Goal: Information Seeking & Learning: Stay updated

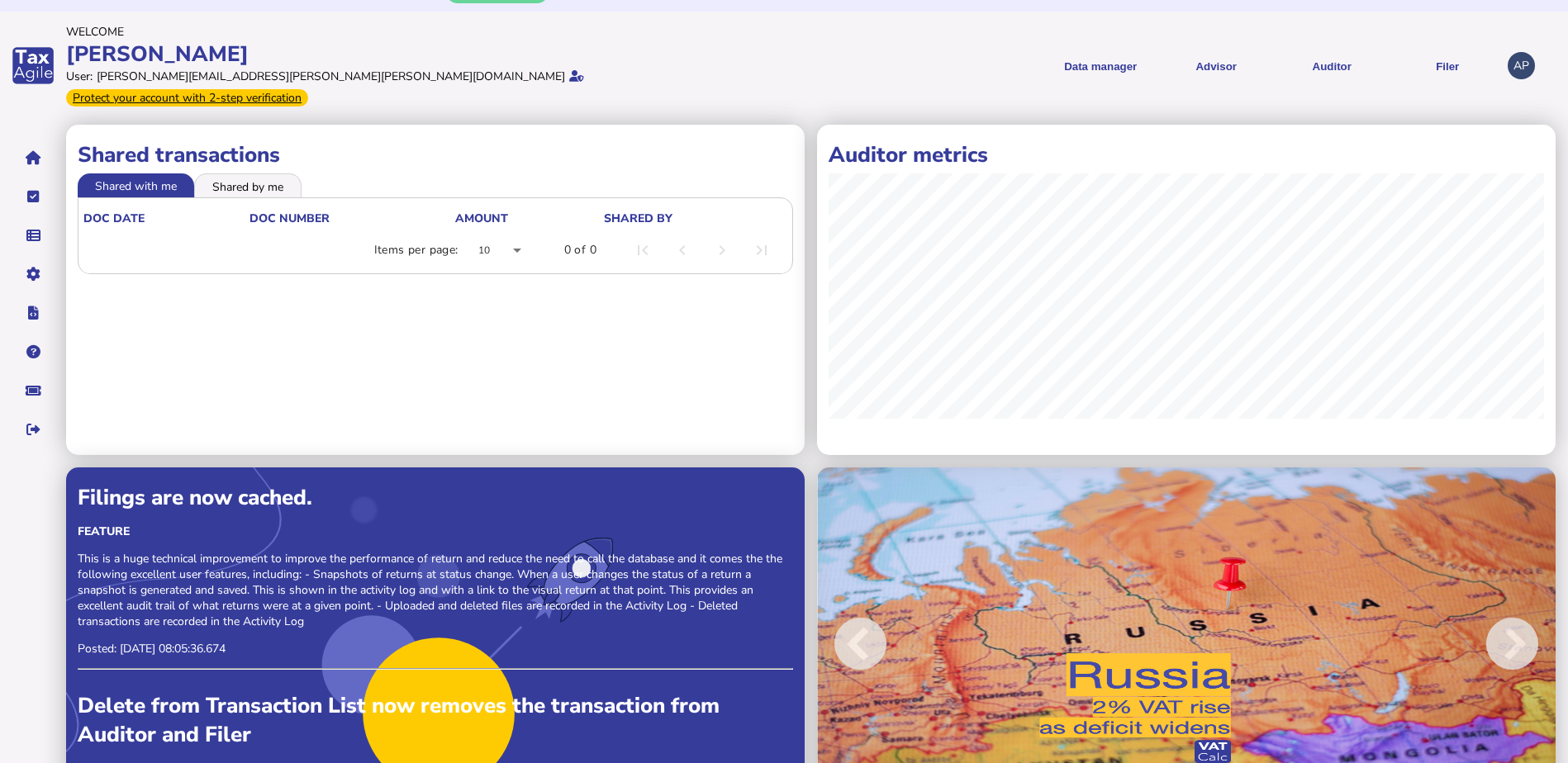
scroll to position [58, 0]
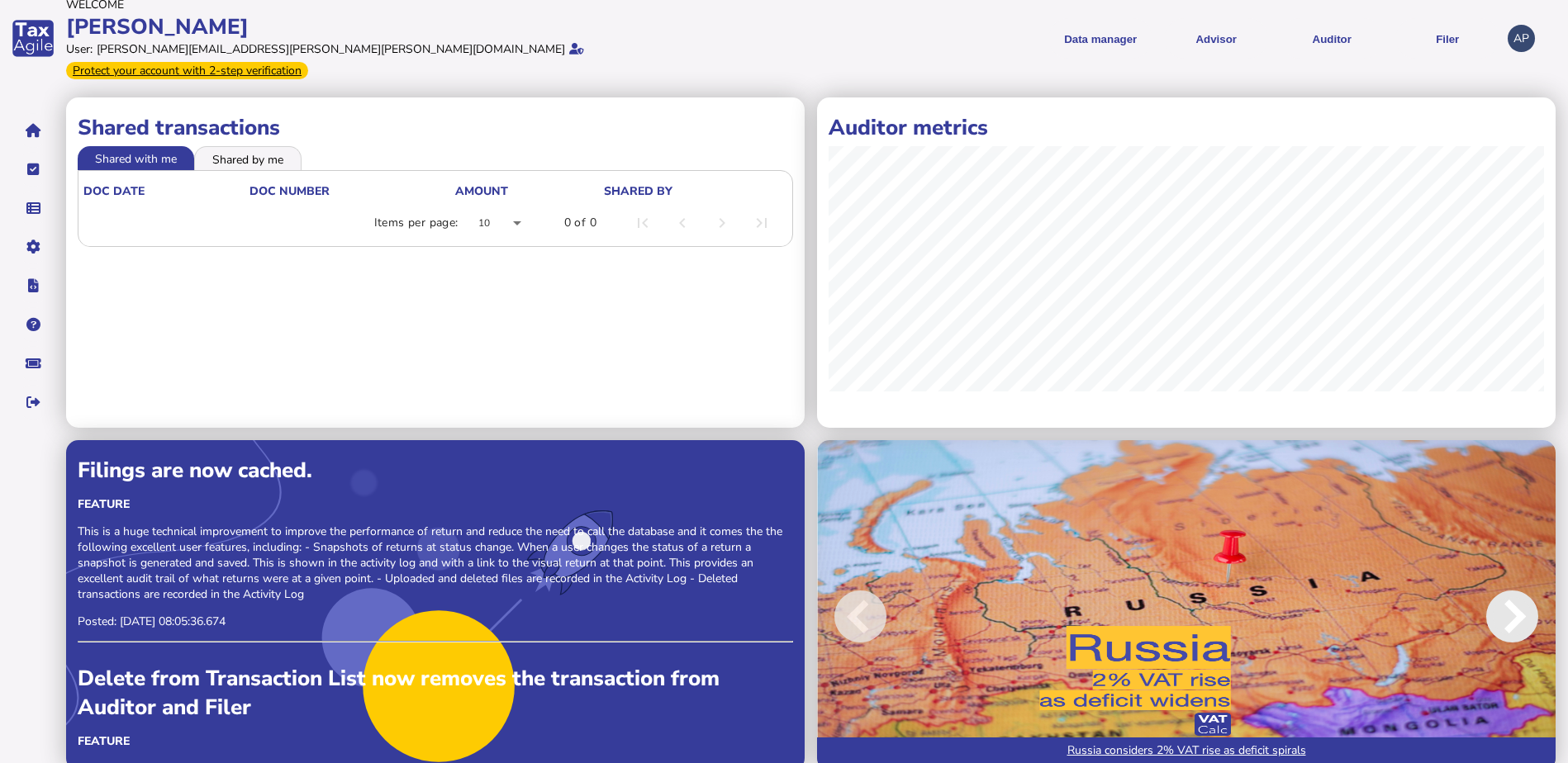
click at [1510, 596] on span at bounding box center [1513, 616] width 52 height 52
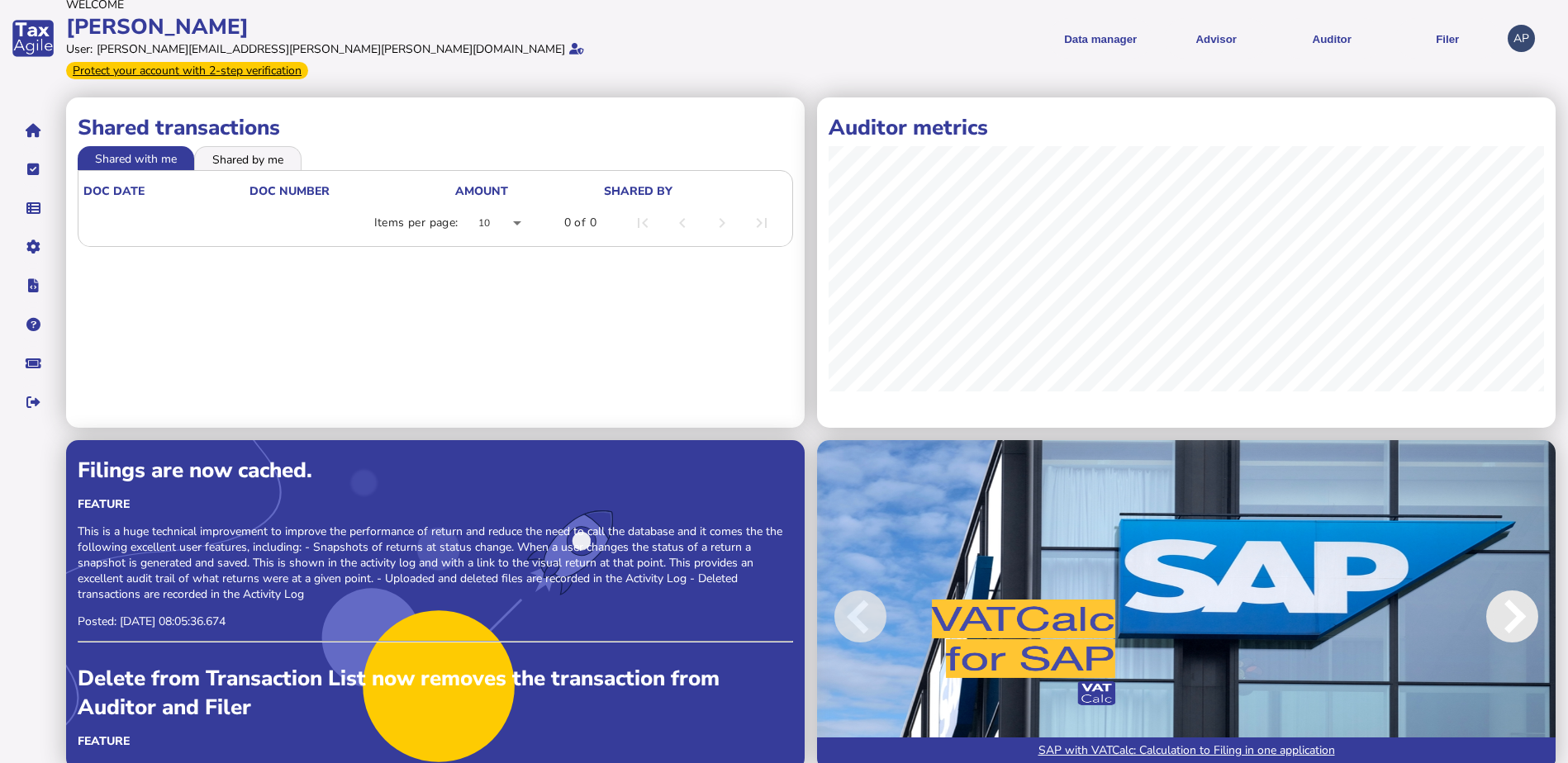
click at [1511, 596] on span at bounding box center [1513, 616] width 52 height 52
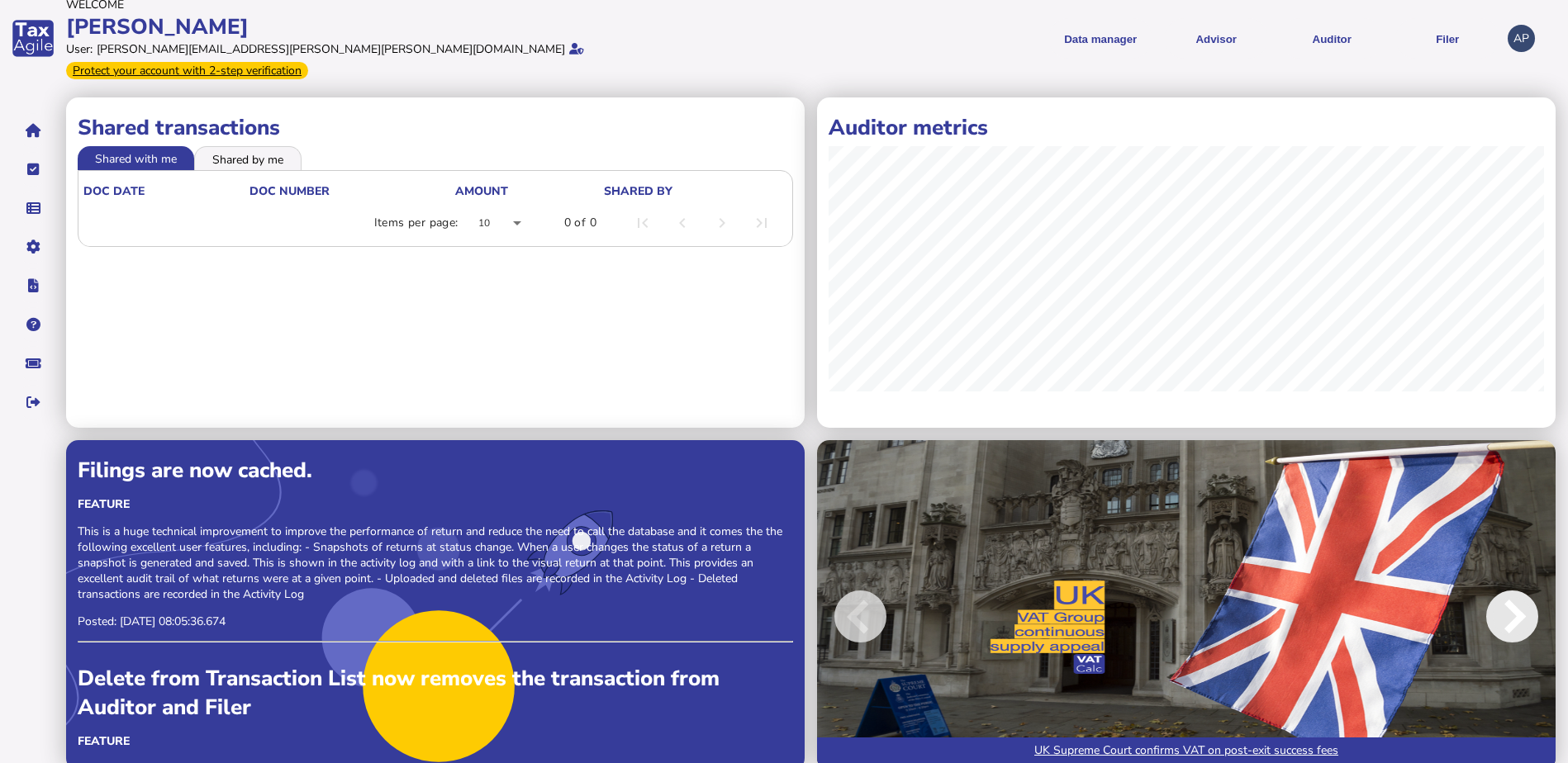
click at [1511, 596] on span at bounding box center [1513, 616] width 52 height 52
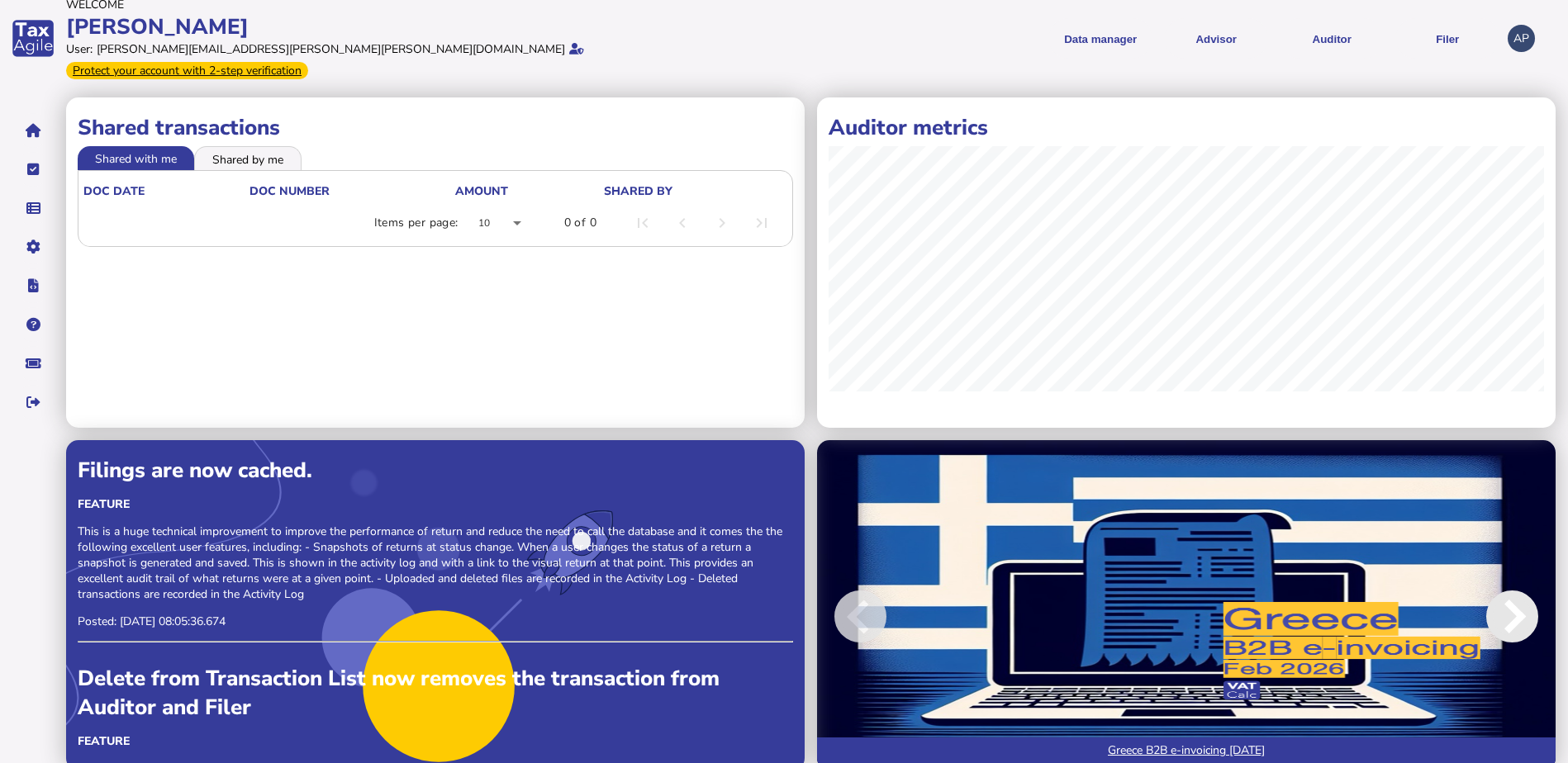
click at [1511, 596] on span at bounding box center [1513, 616] width 52 height 52
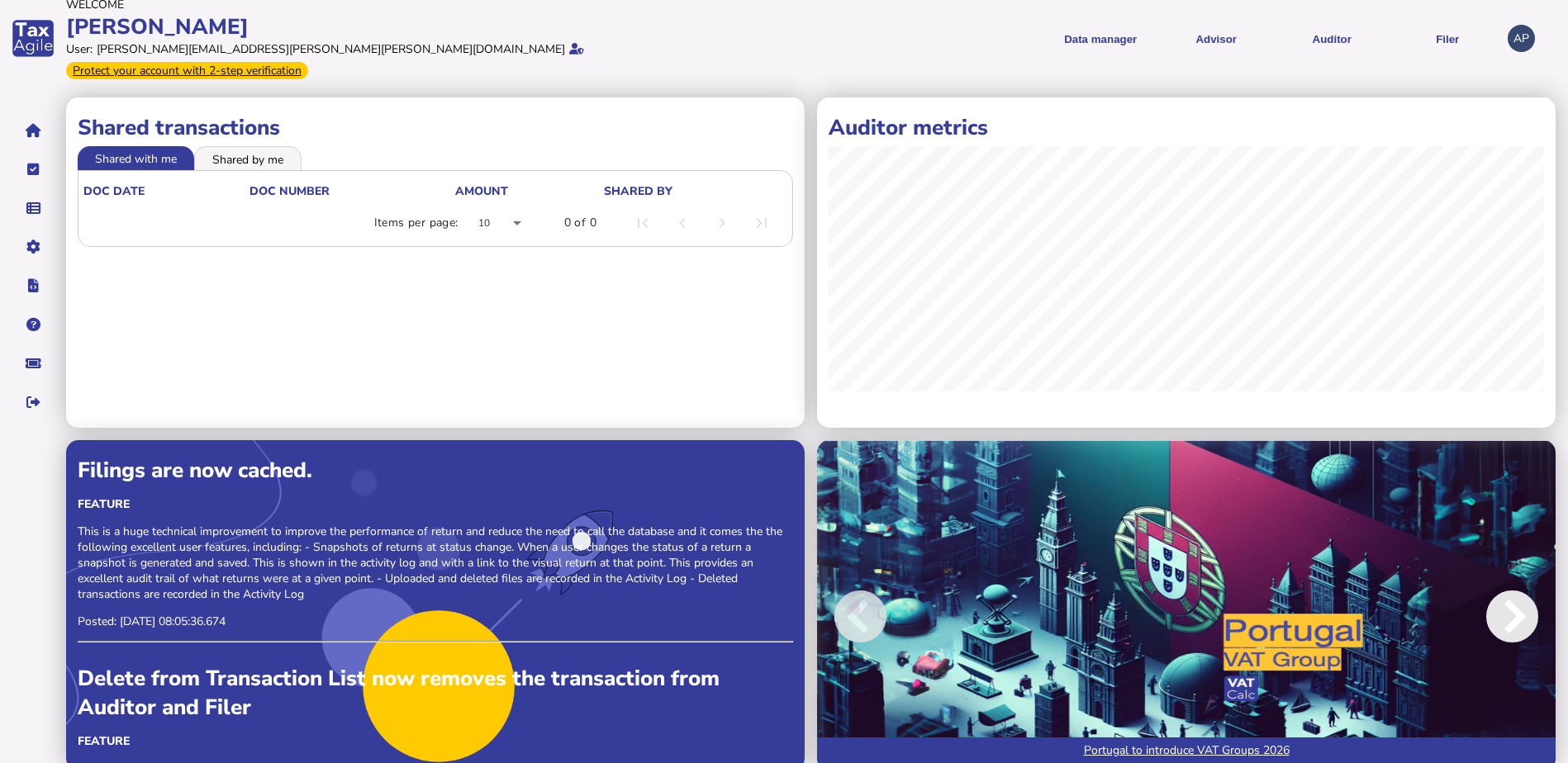
click at [1511, 596] on span at bounding box center [1513, 616] width 52 height 52
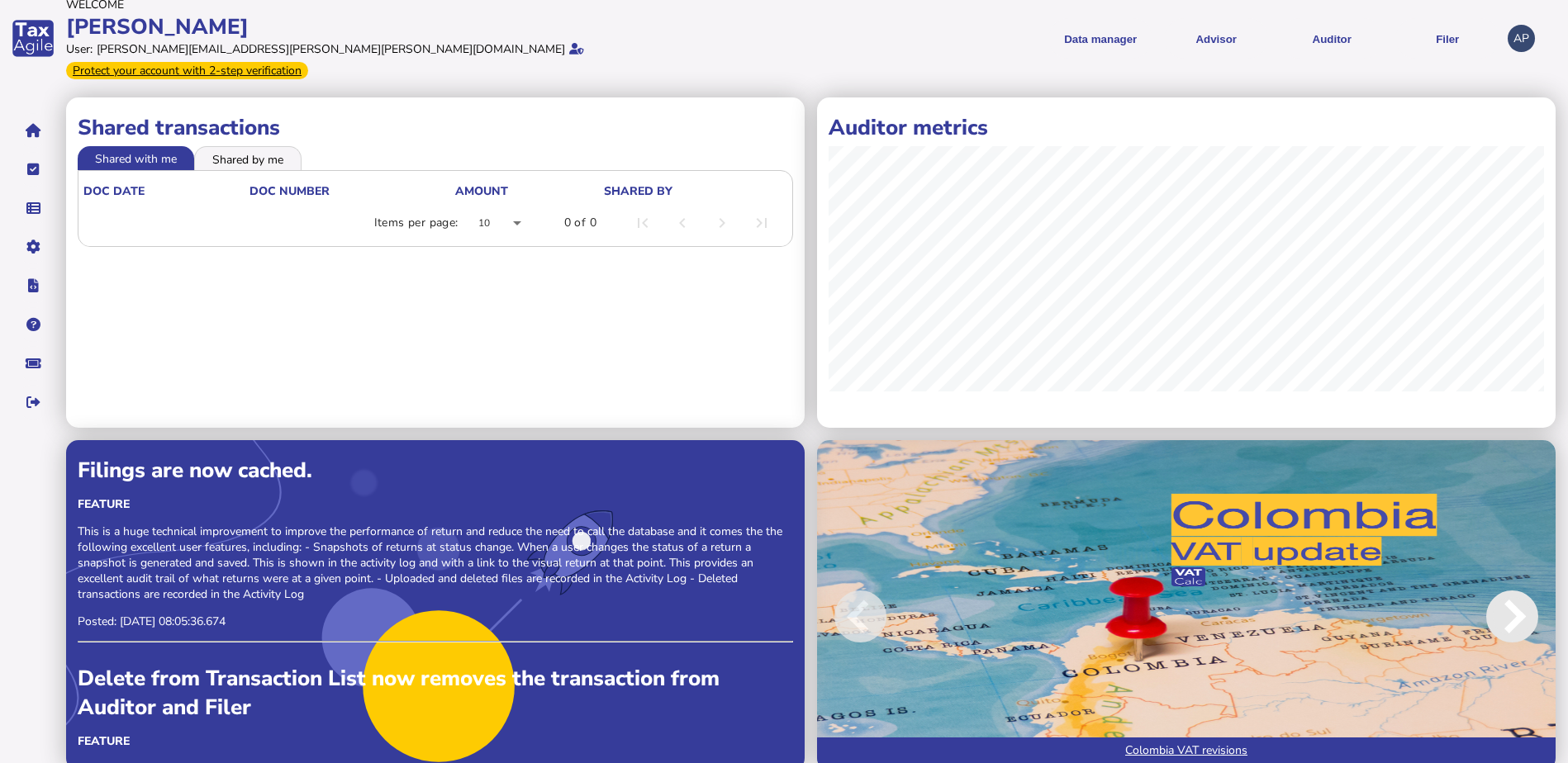
click at [1511, 596] on span at bounding box center [1513, 616] width 52 height 52
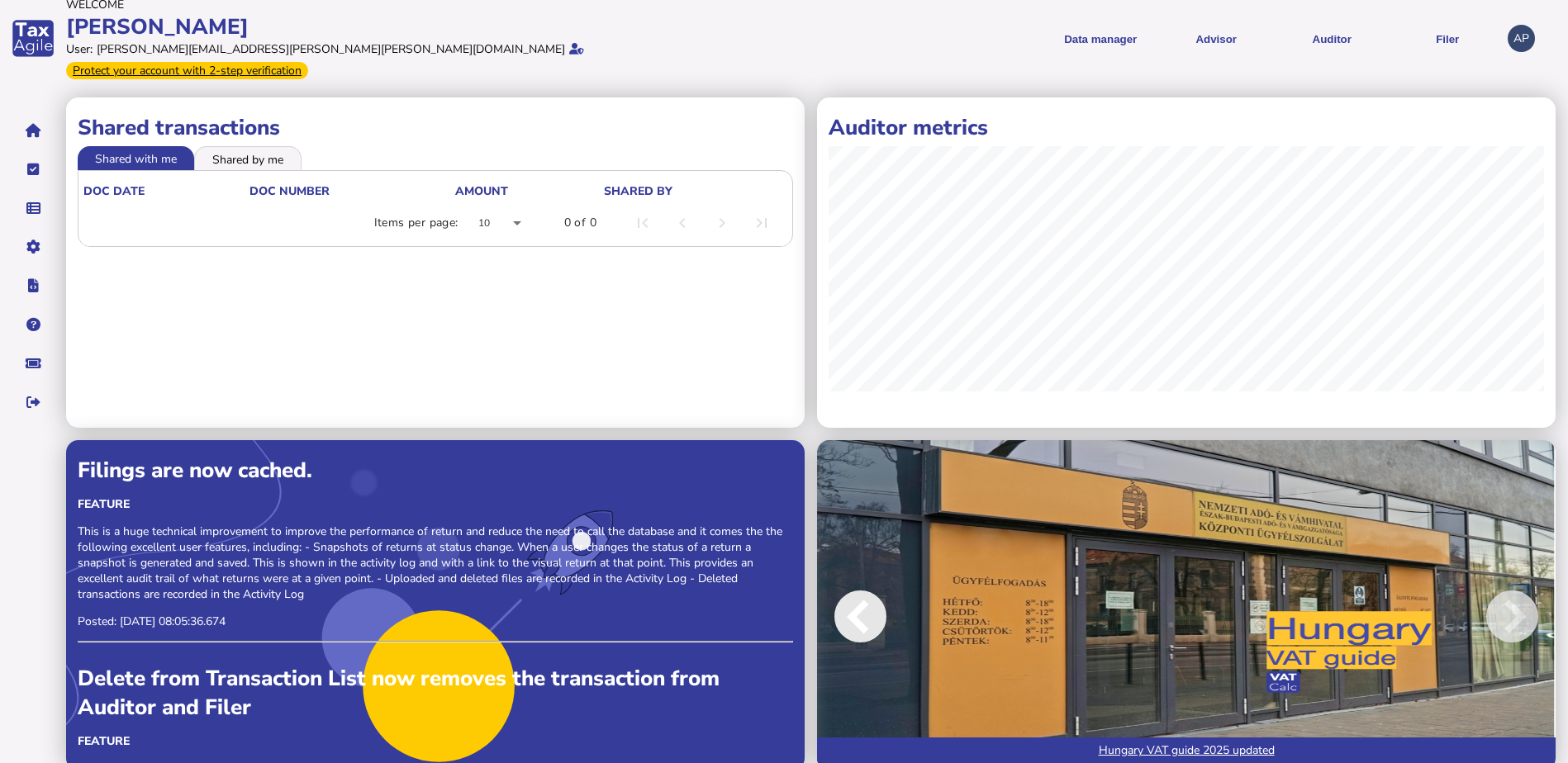
click at [850, 593] on span at bounding box center [860, 616] width 52 height 52
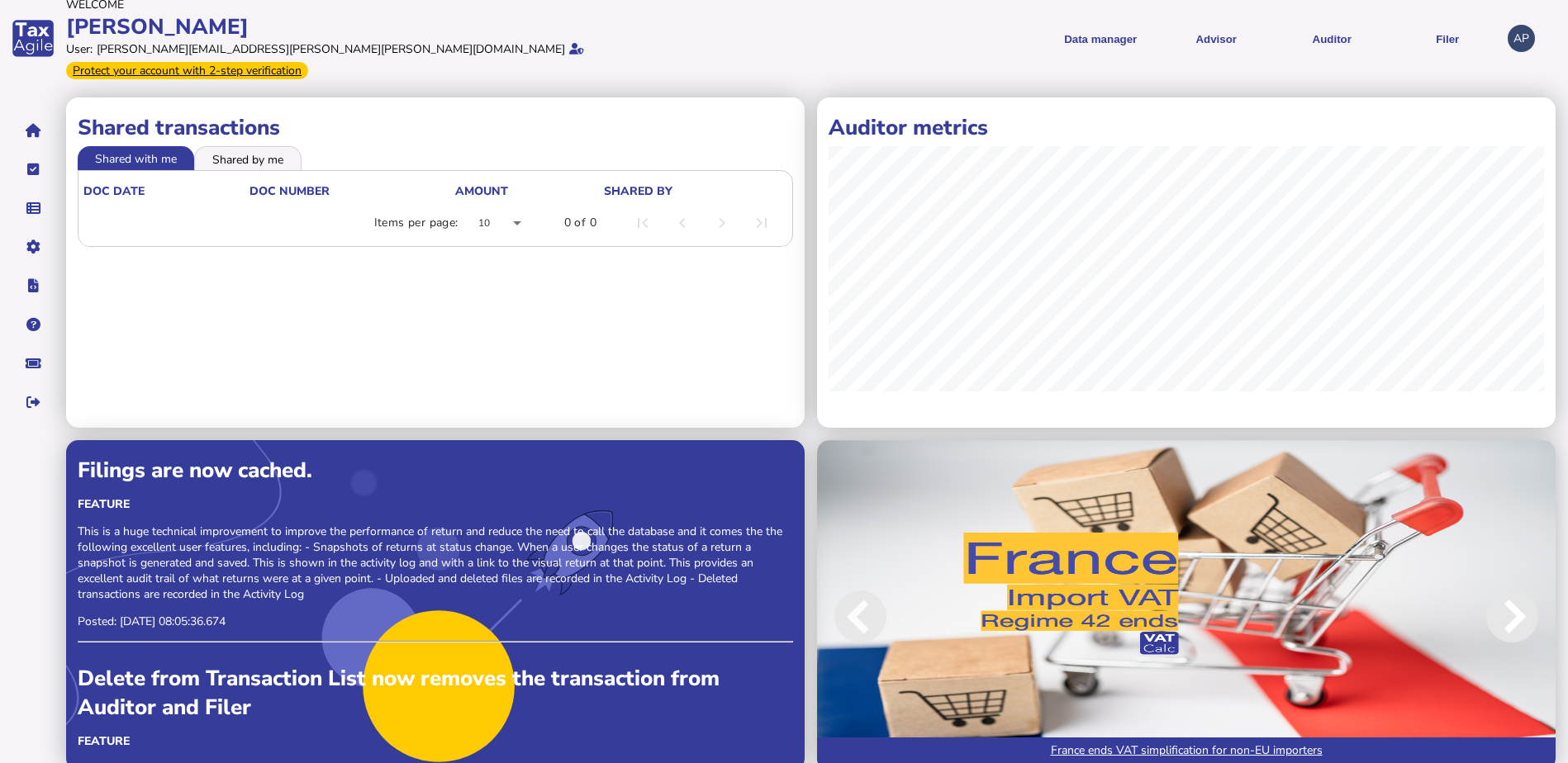
click at [1521, 590] on span at bounding box center [1513, 616] width 52 height 52
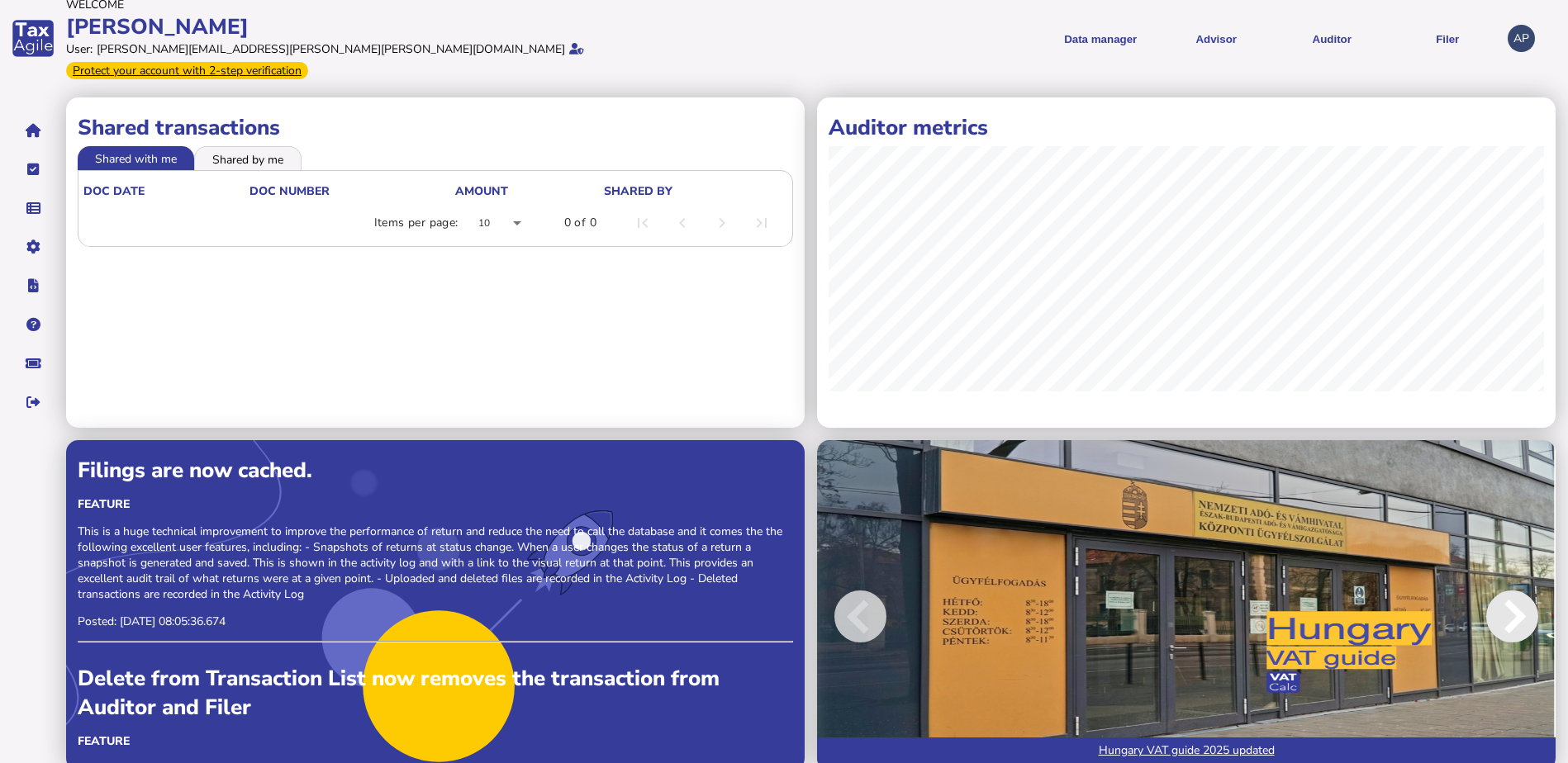
click at [1521, 590] on span at bounding box center [1513, 616] width 52 height 52
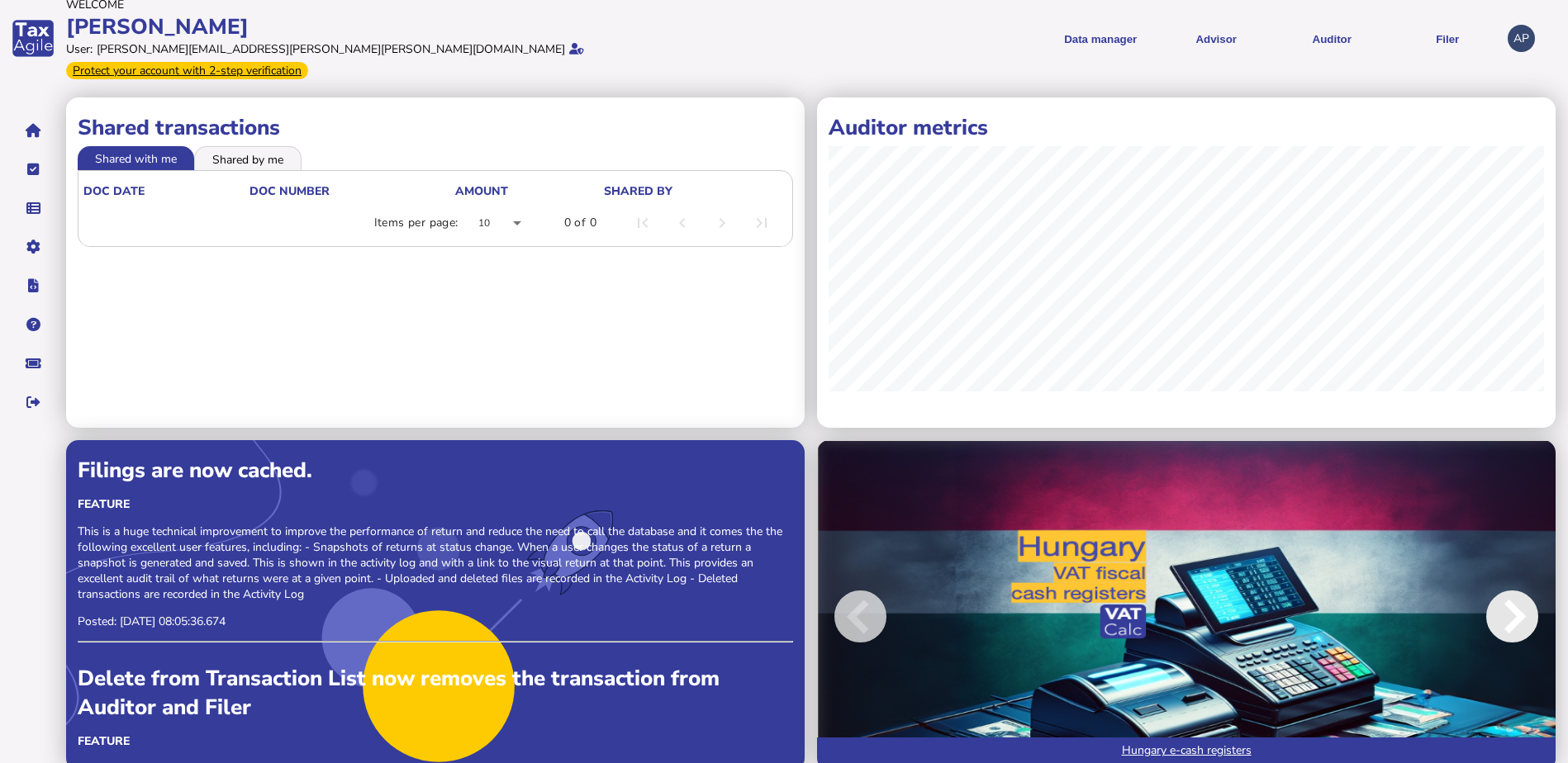
click at [1521, 590] on span at bounding box center [1513, 616] width 52 height 52
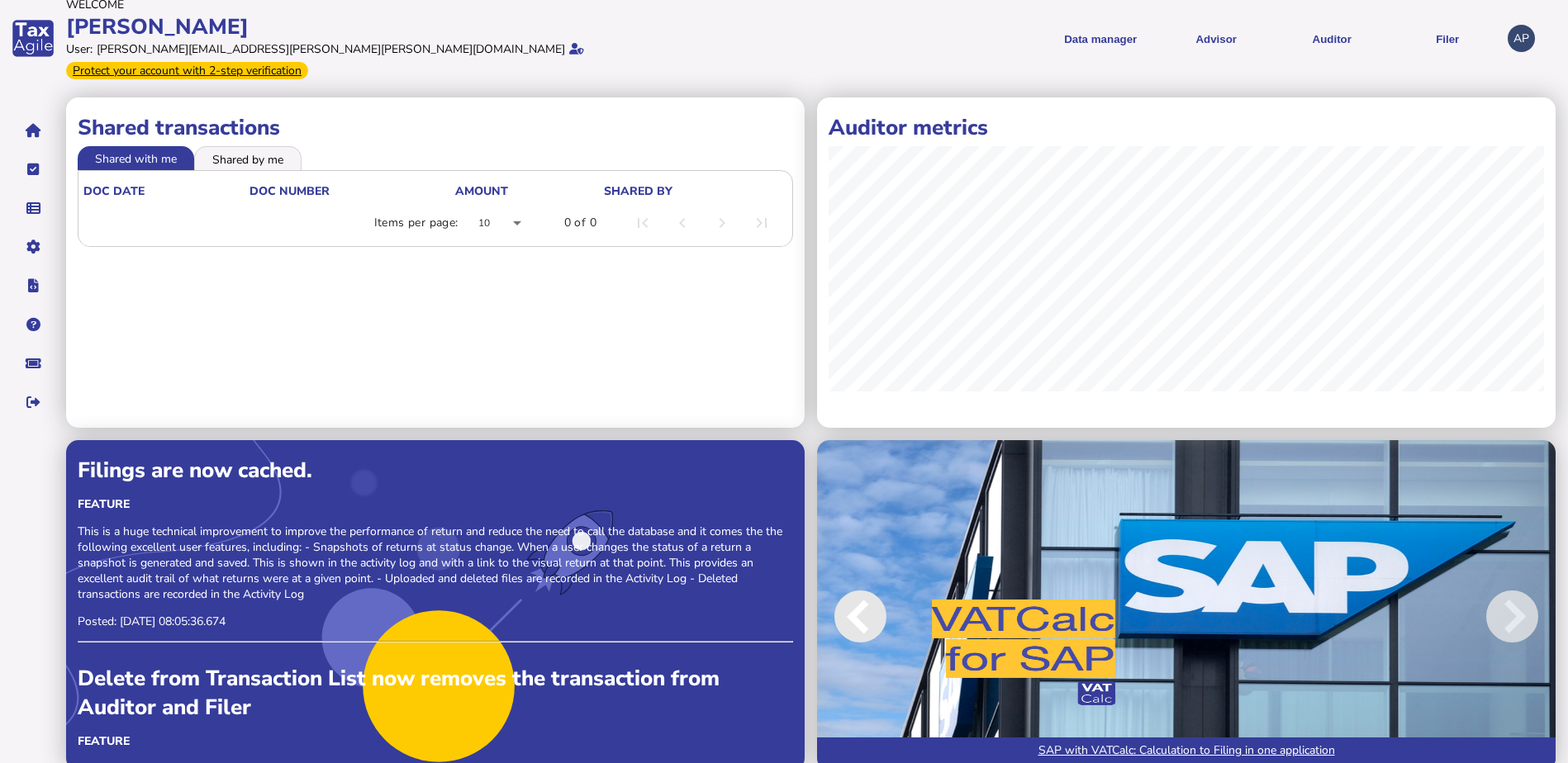
click at [868, 612] on span at bounding box center [860, 616] width 52 height 52
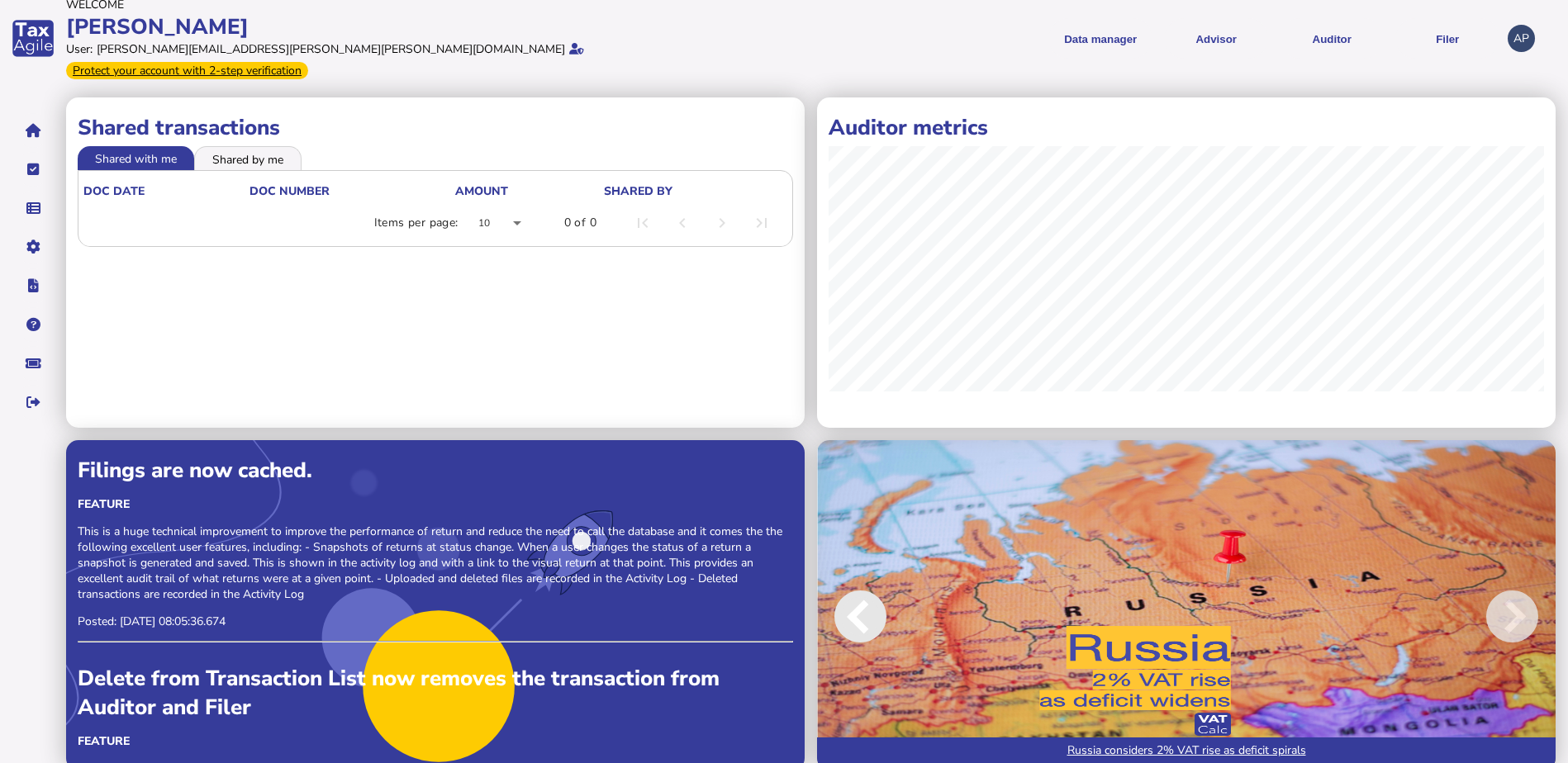
click at [868, 612] on span at bounding box center [860, 616] width 52 height 52
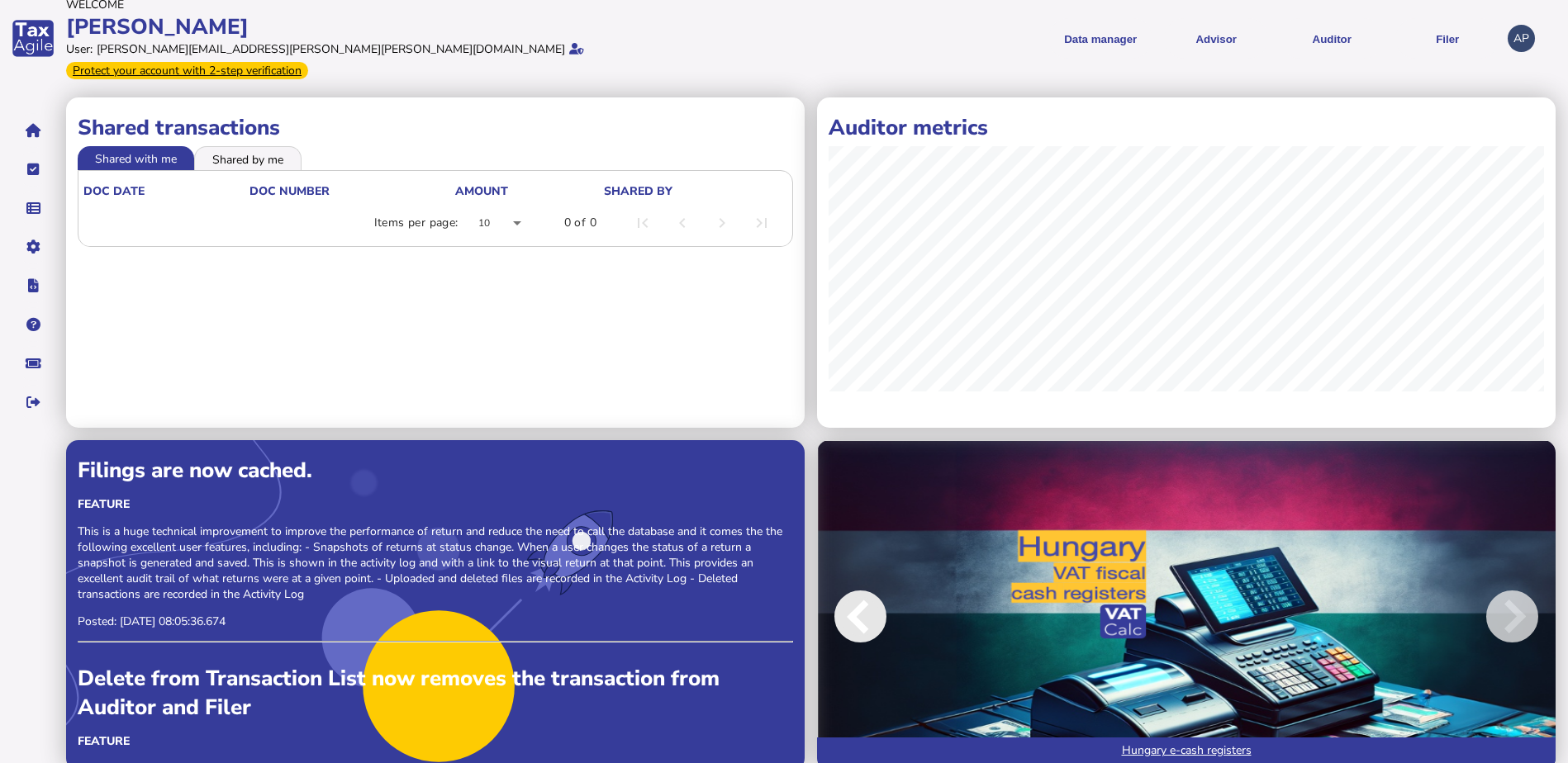
click at [856, 600] on span at bounding box center [860, 616] width 52 height 52
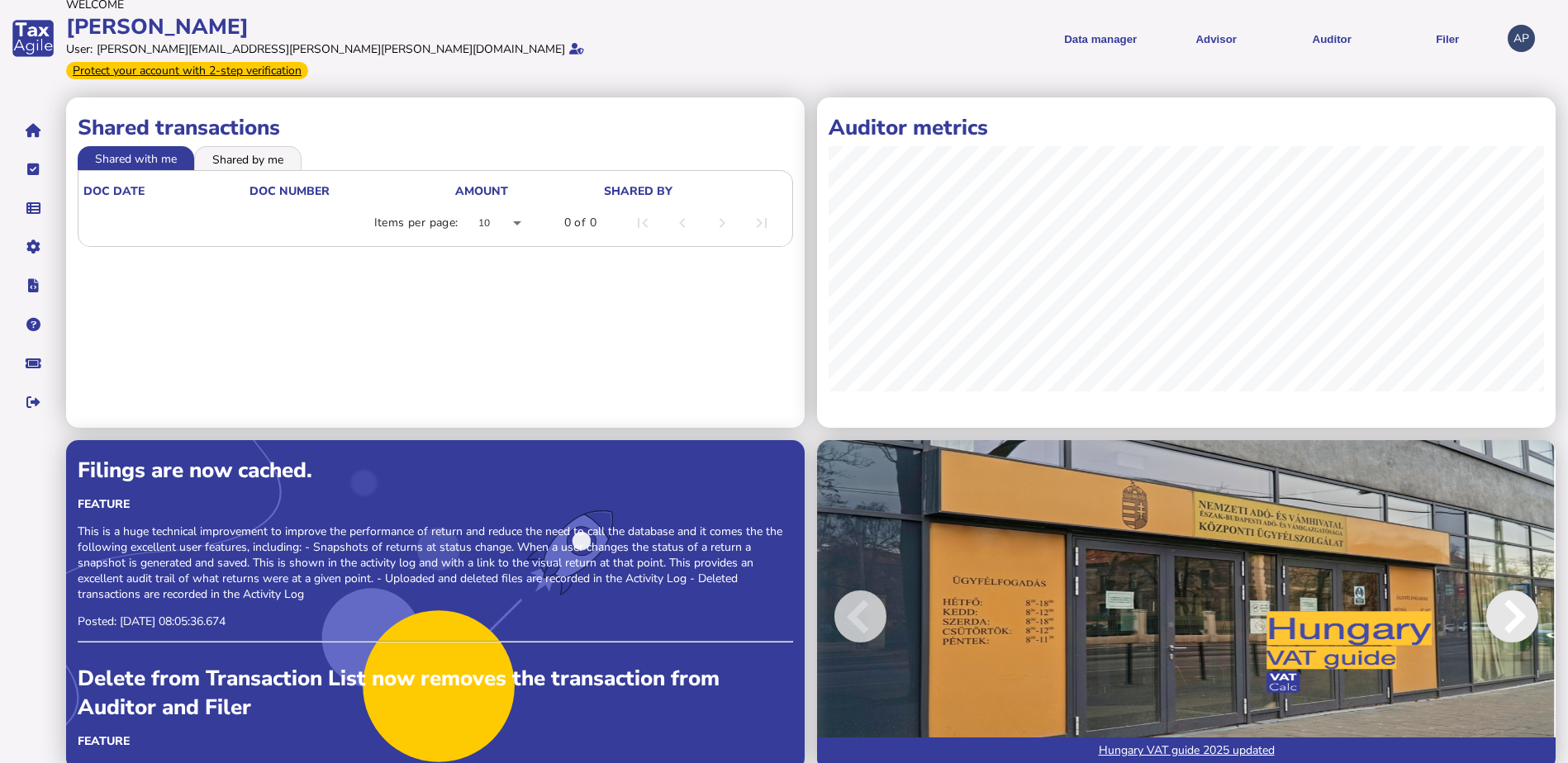
click at [1529, 602] on span at bounding box center [1513, 616] width 52 height 52
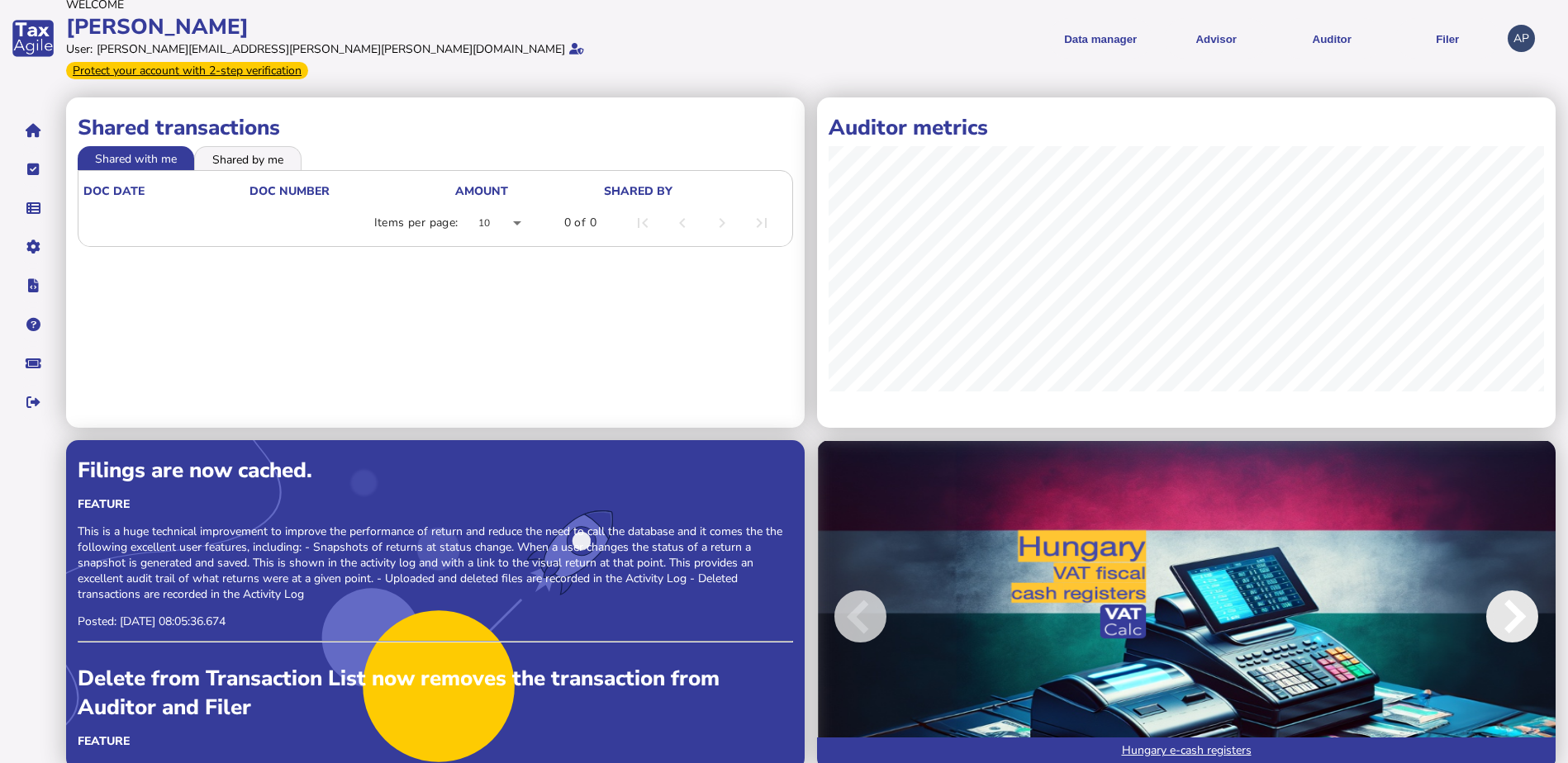
click at [1529, 602] on span at bounding box center [1513, 616] width 52 height 52
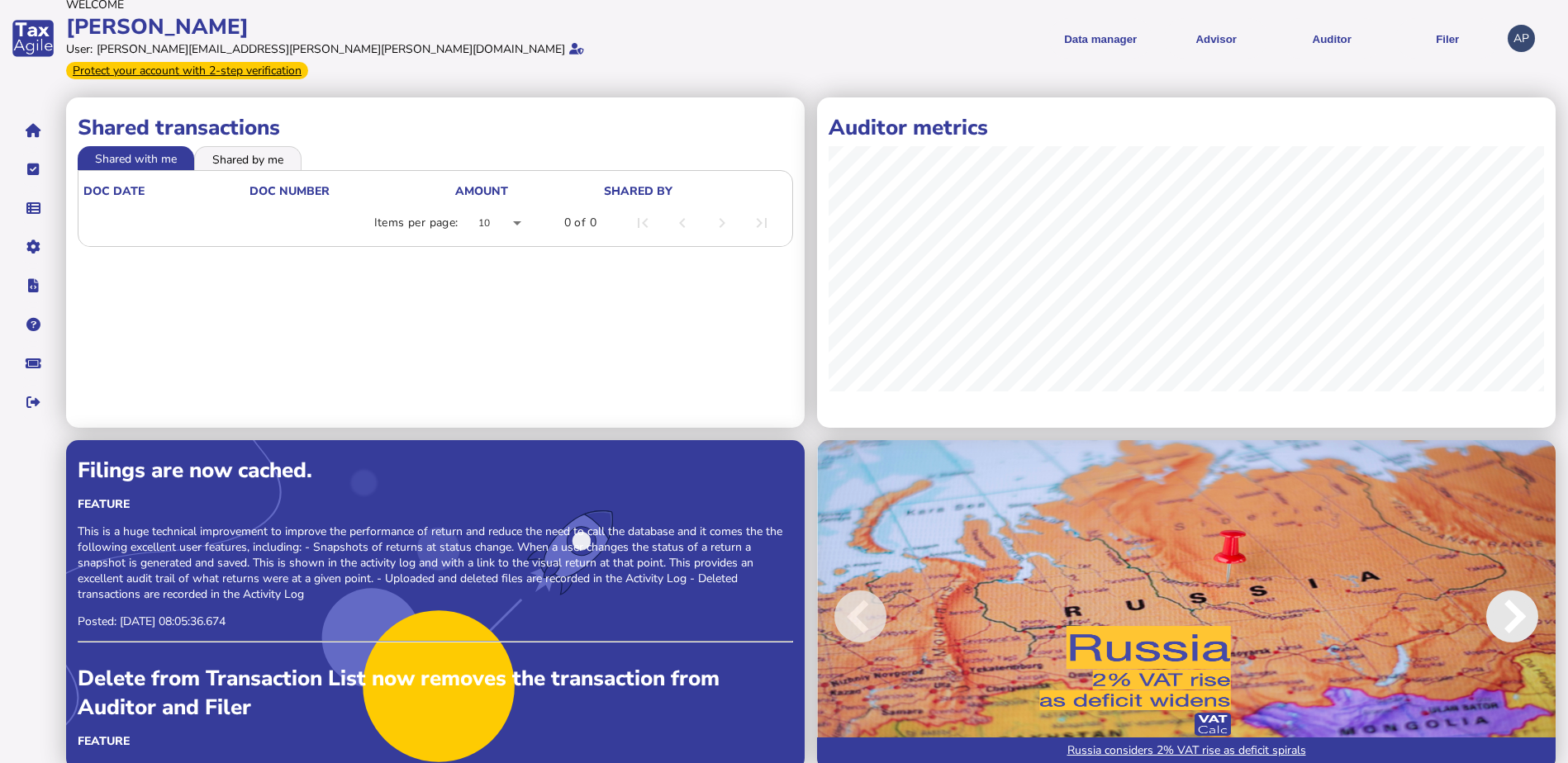
click at [1529, 602] on span at bounding box center [1513, 616] width 52 height 52
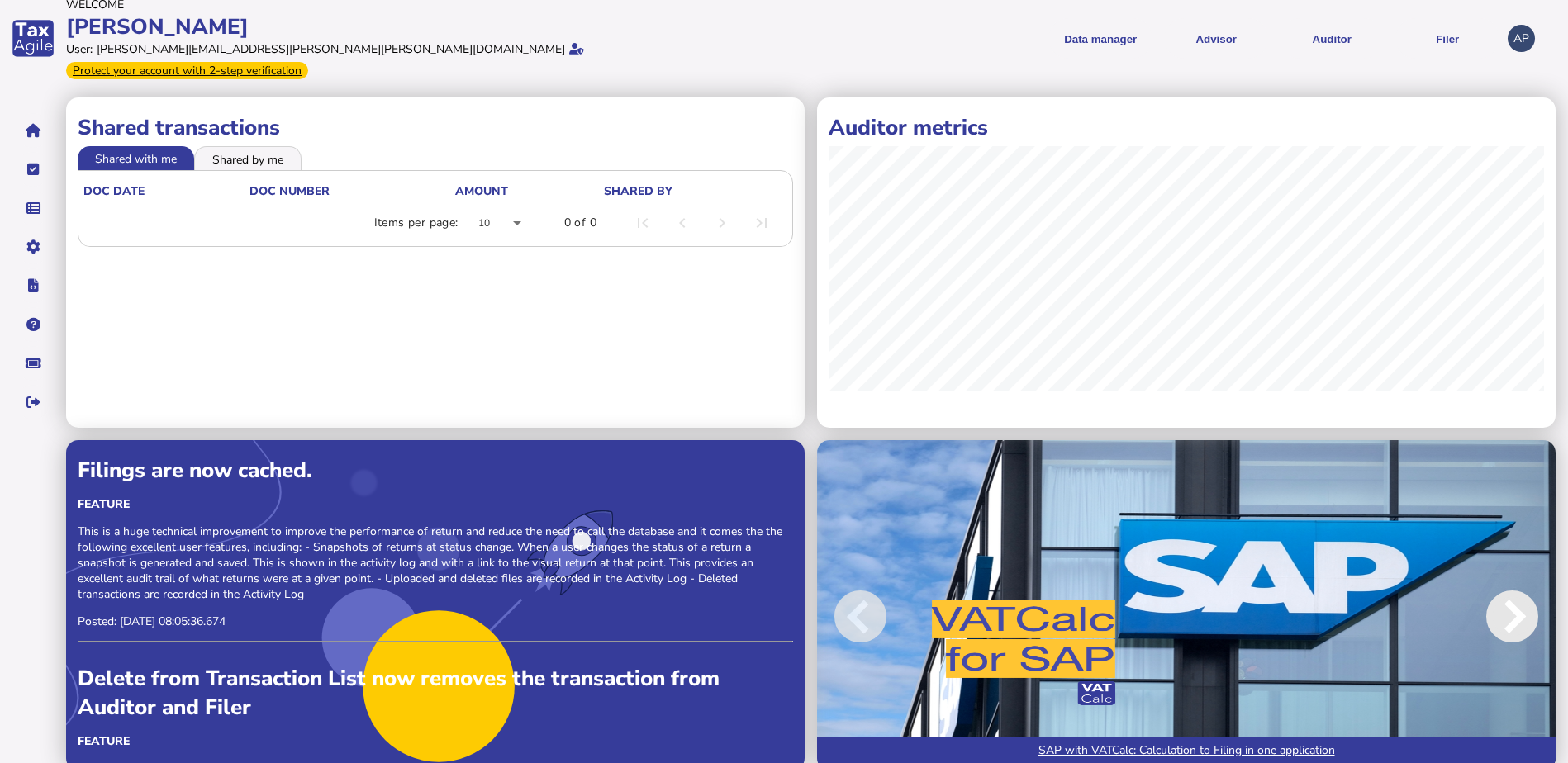
click at [1529, 602] on span at bounding box center [1513, 616] width 52 height 52
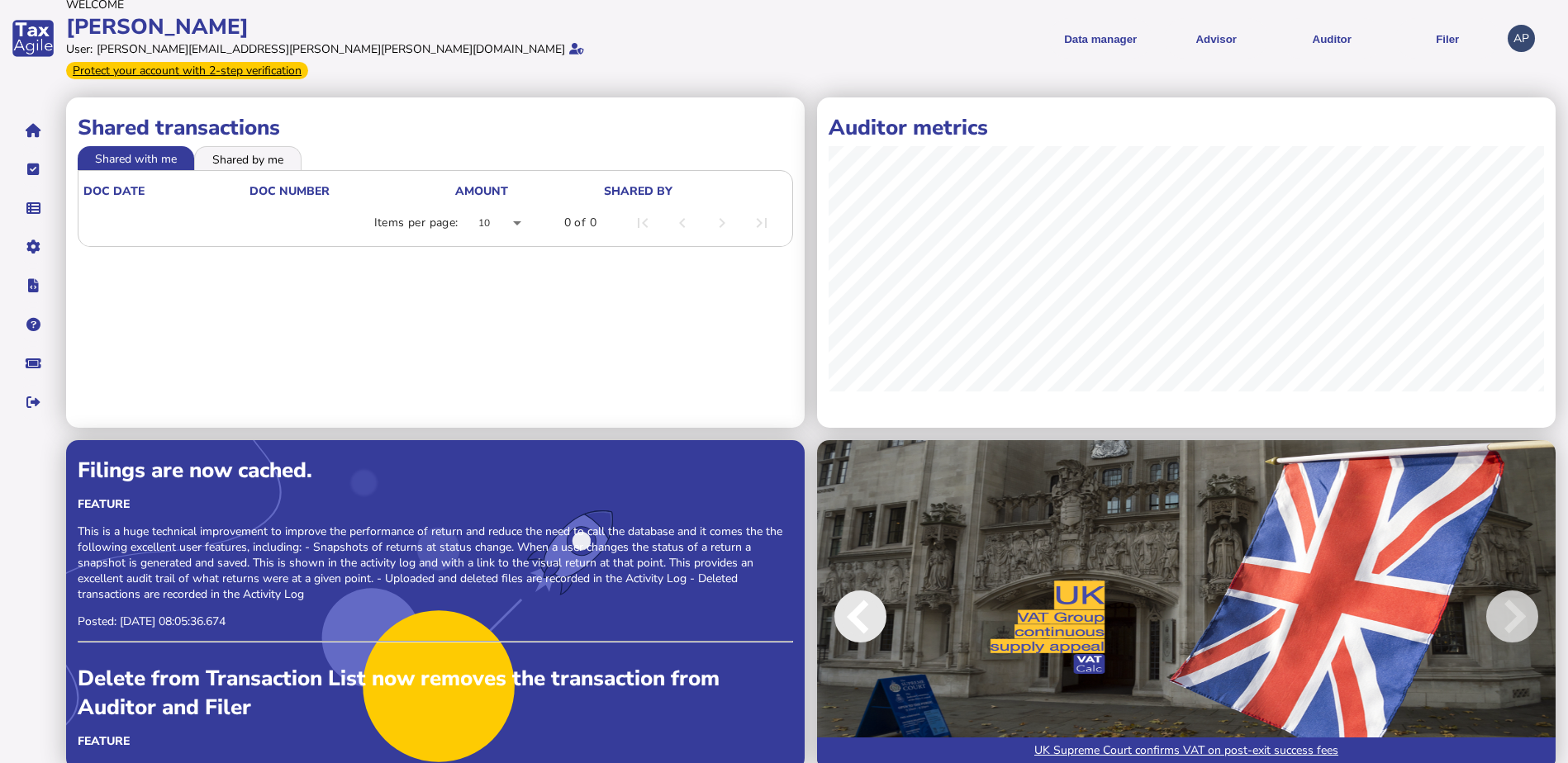
click at [875, 593] on span at bounding box center [860, 616] width 52 height 52
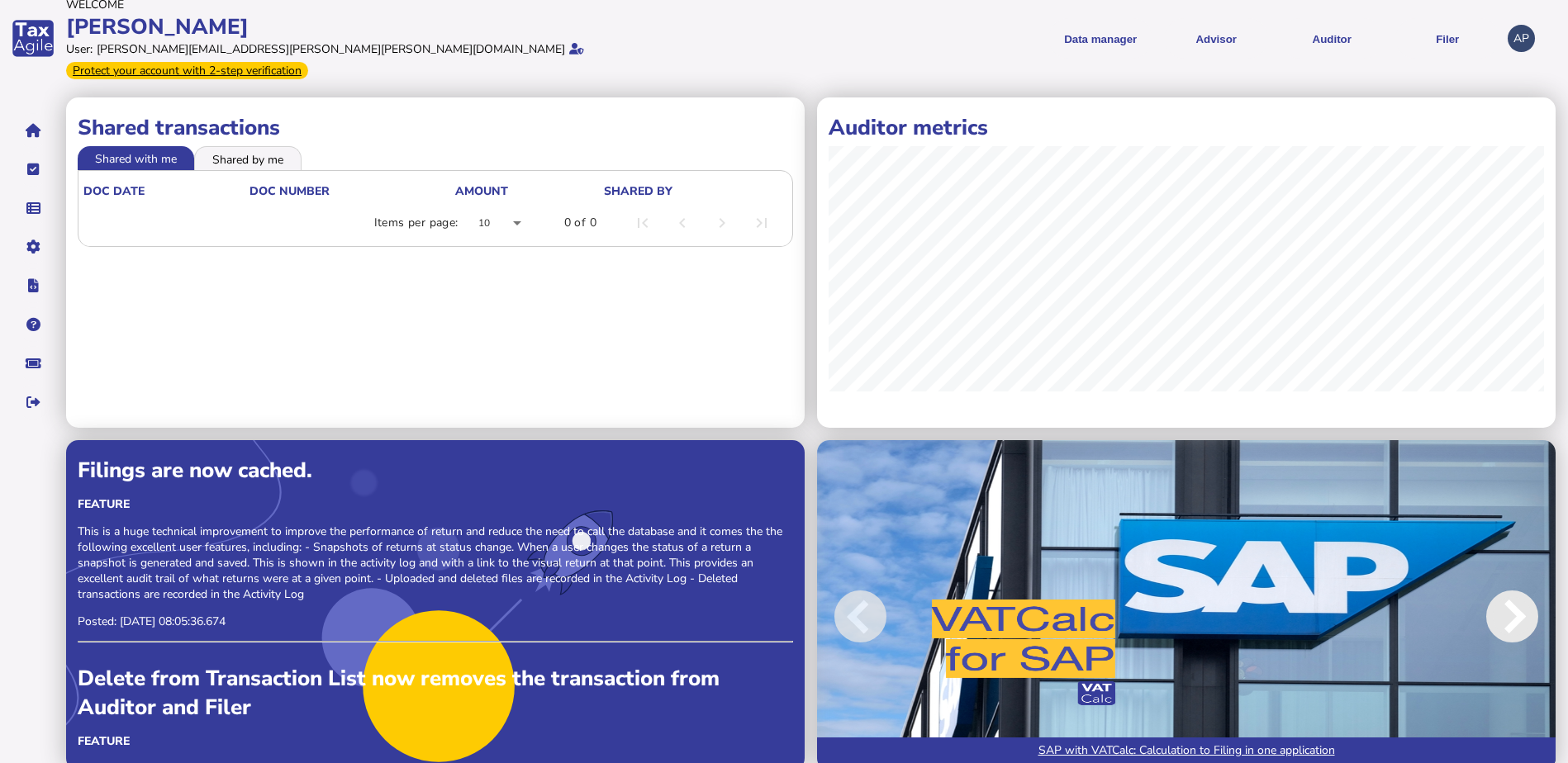
click at [1511, 590] on span at bounding box center [1513, 616] width 52 height 52
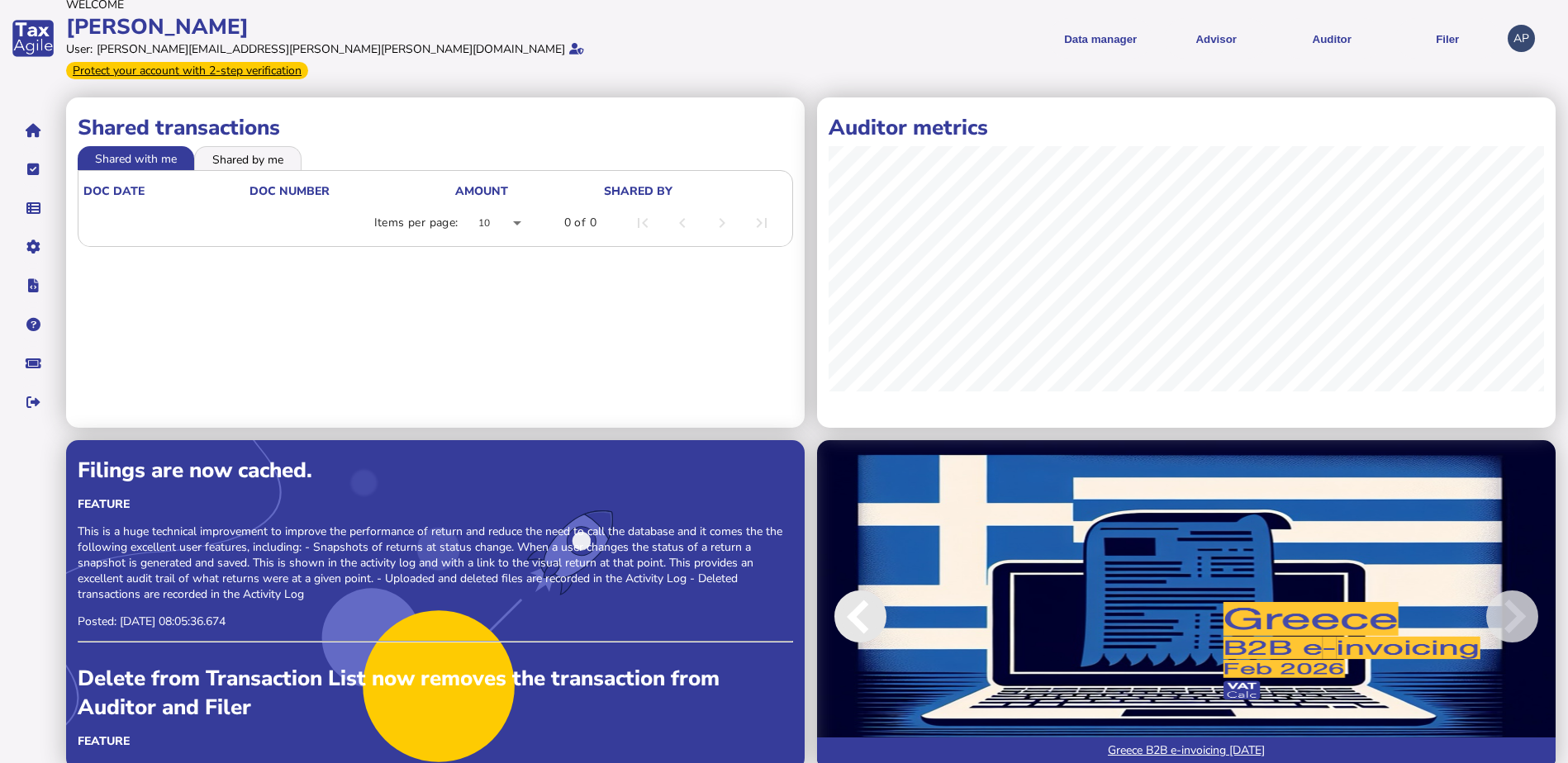
click at [855, 594] on span at bounding box center [860, 616] width 52 height 52
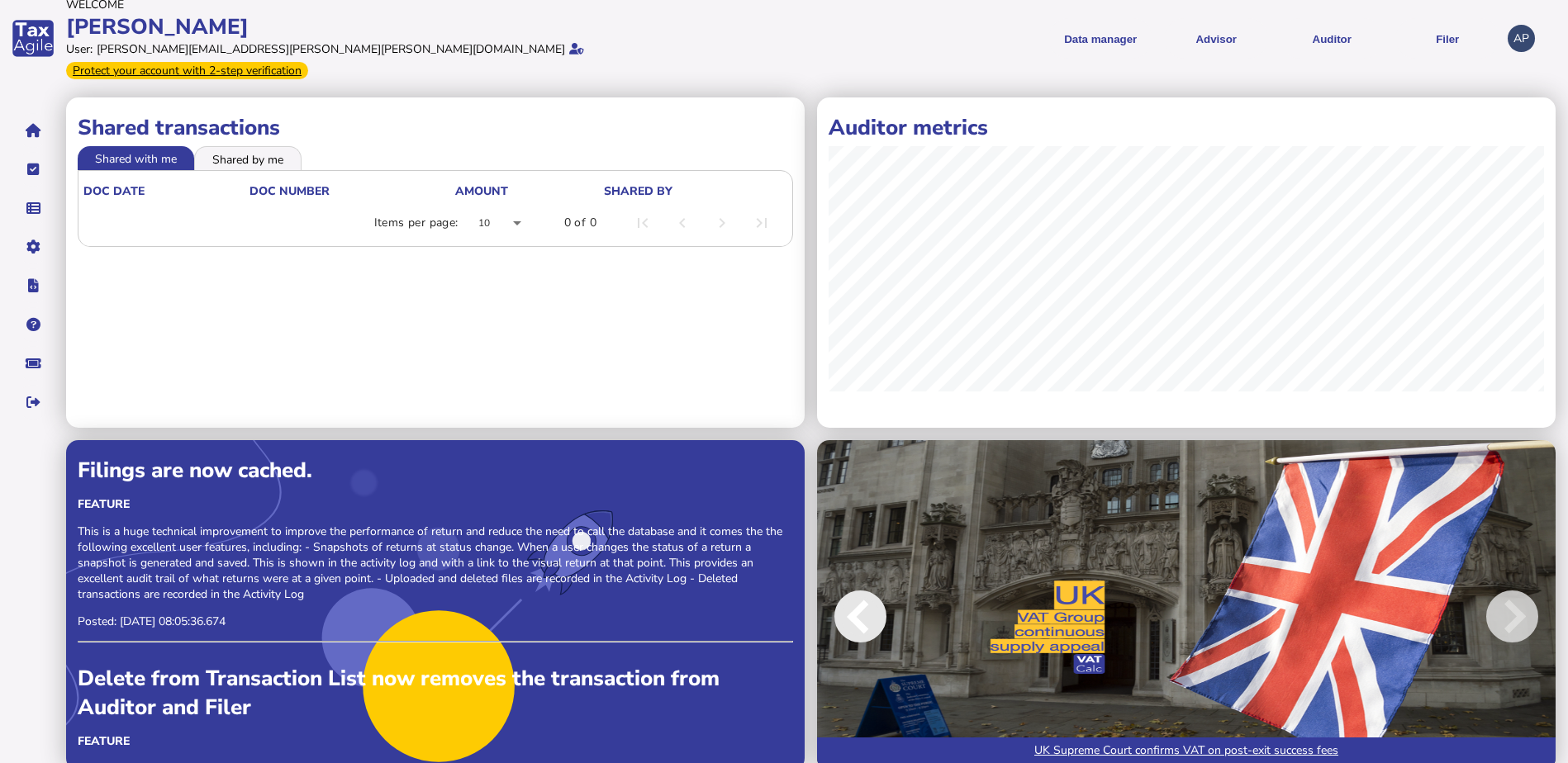
click at [848, 600] on span at bounding box center [860, 616] width 52 height 52
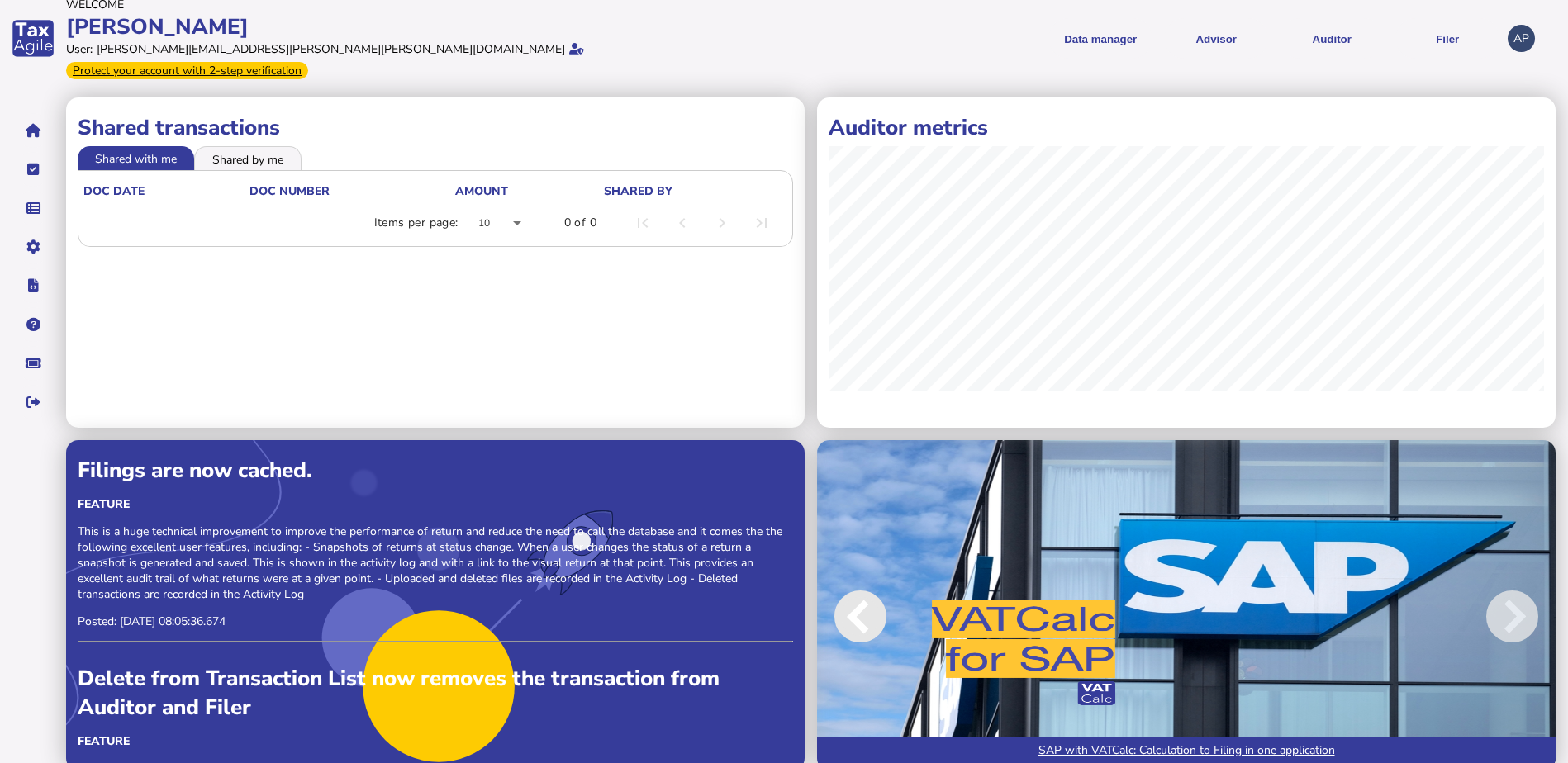
click at [848, 600] on span at bounding box center [860, 616] width 52 height 52
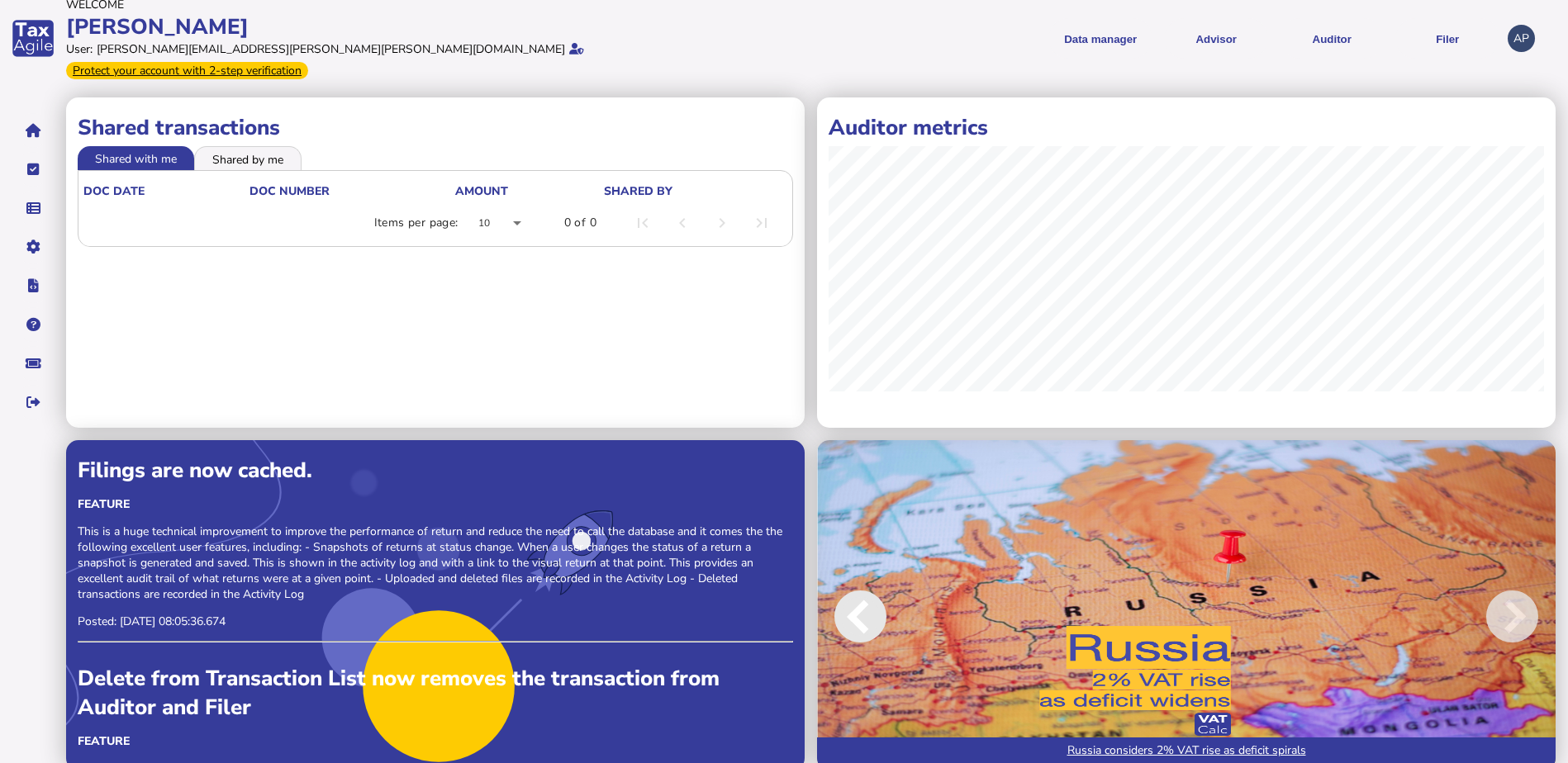
click at [848, 600] on span at bounding box center [860, 616] width 52 height 52
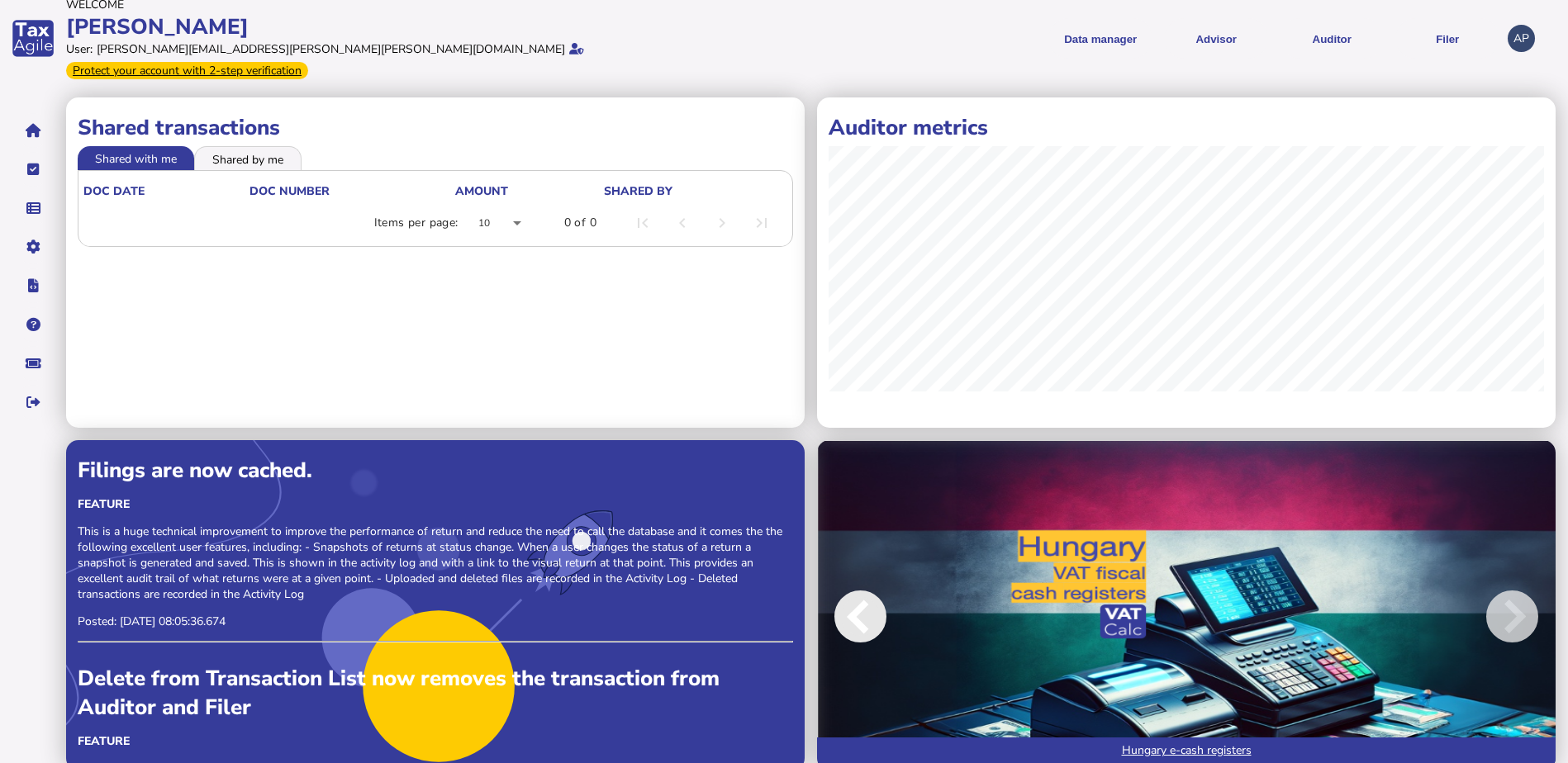
click at [848, 600] on span at bounding box center [860, 616] width 52 height 52
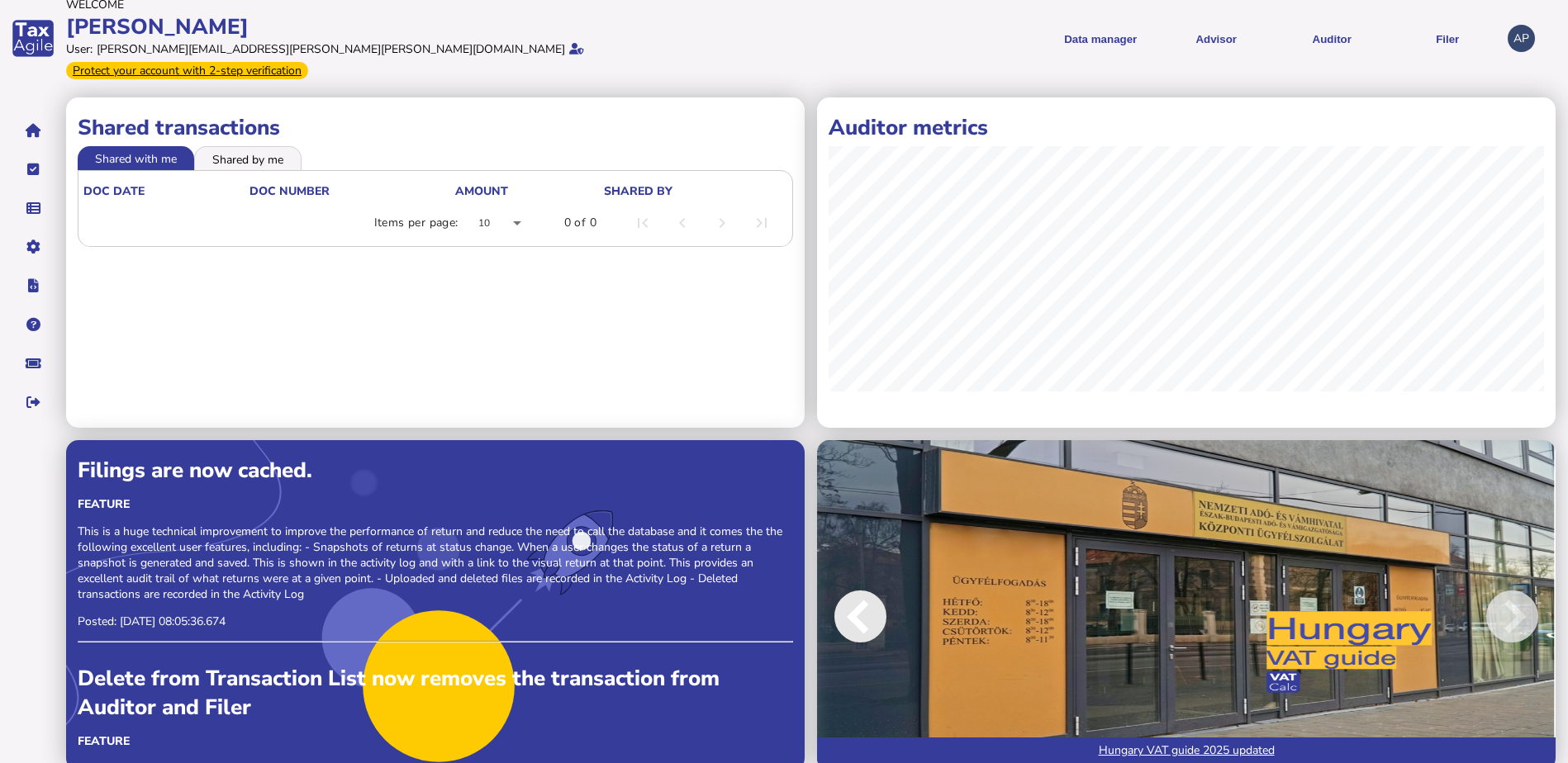
click at [848, 600] on span at bounding box center [860, 616] width 52 height 52
click at [1129, 737] on link "Hungary VAT guide 2025 updated" at bounding box center [1186, 754] width 738 height 33
click at [850, 606] on span at bounding box center [860, 616] width 52 height 52
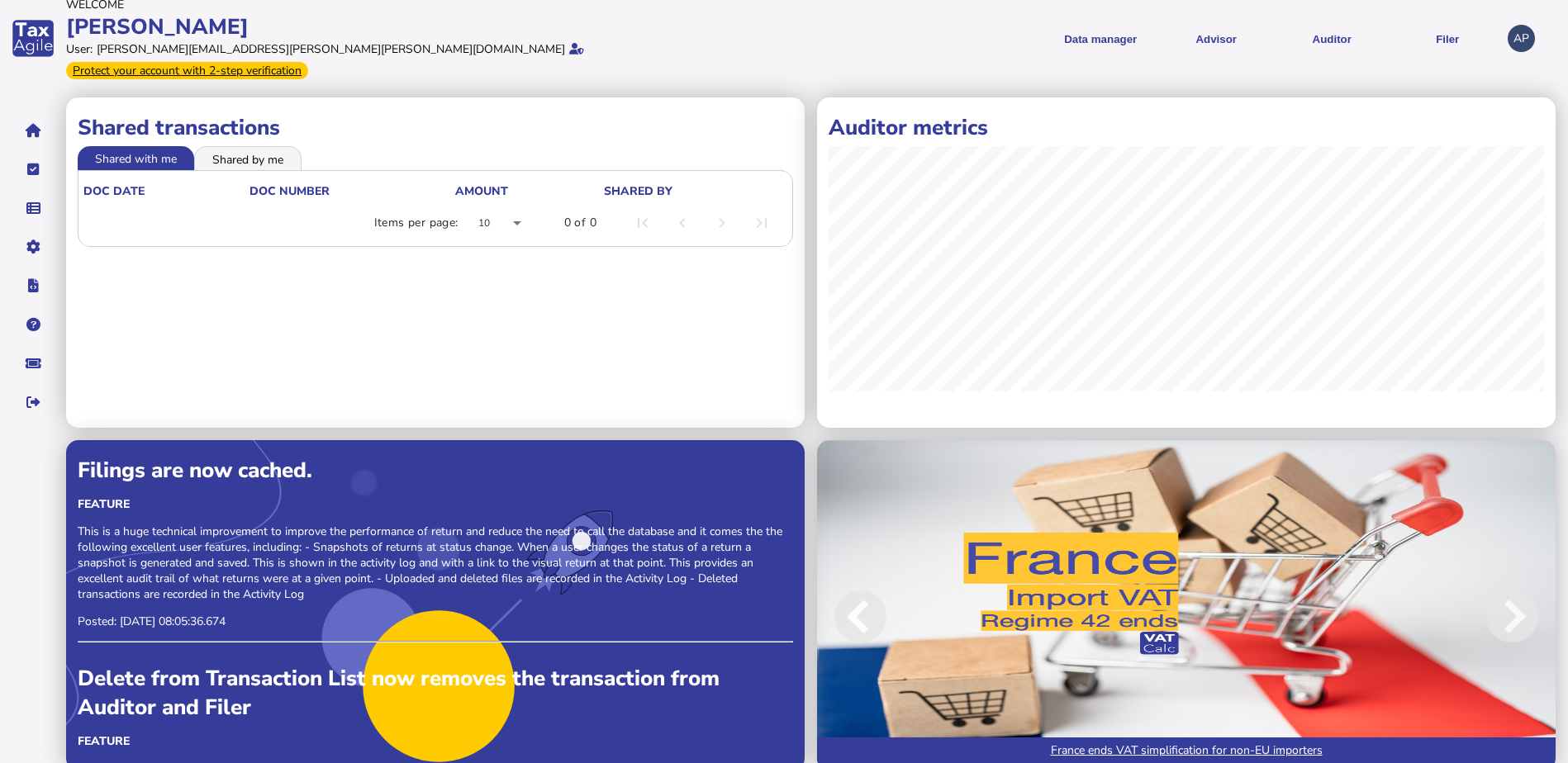
click at [1142, 737] on link "France ends VAT simplification for non-EU importers" at bounding box center [1186, 754] width 738 height 33
